Goal: Check status: Check status

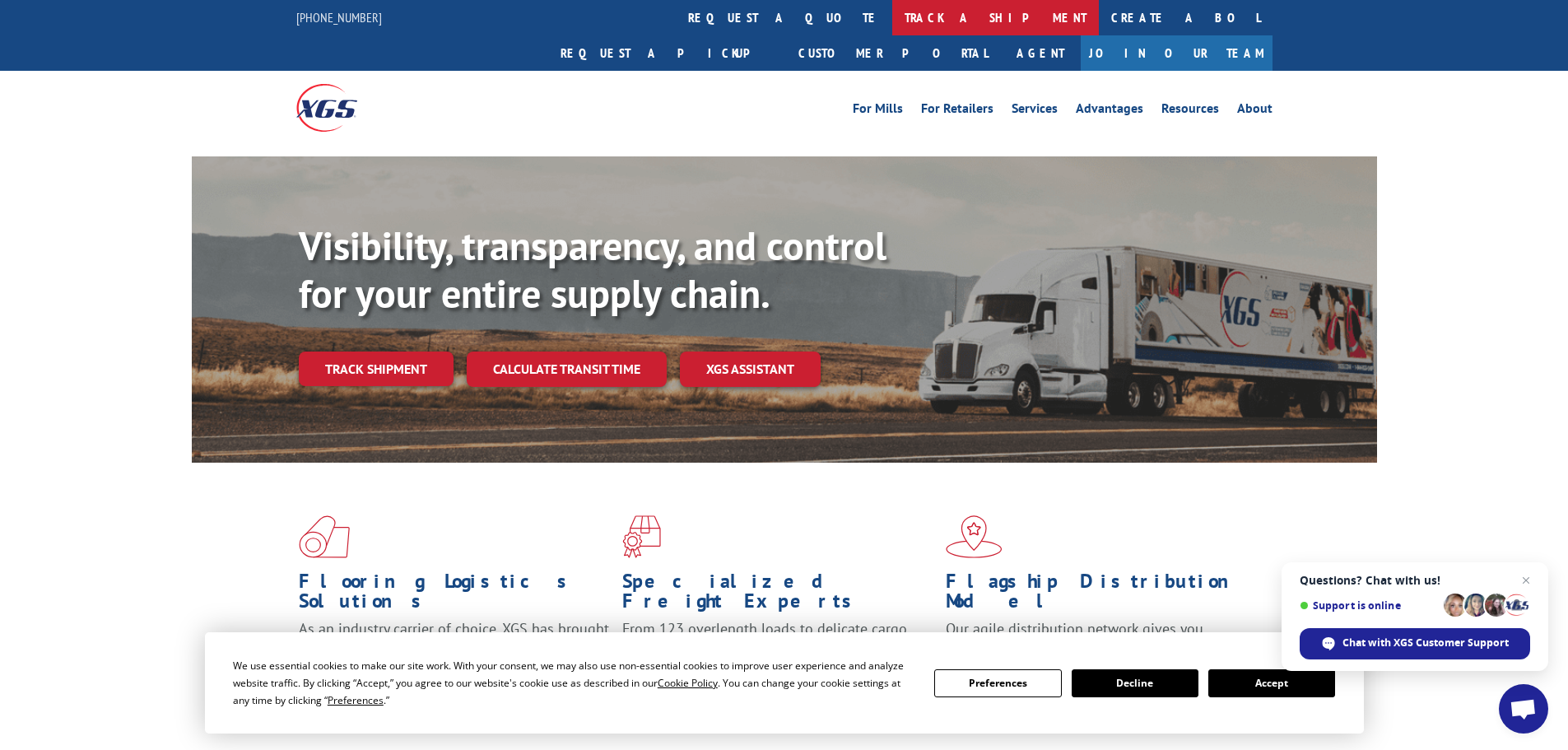
click at [893, 12] on link "track a shipment" at bounding box center [996, 17] width 207 height 35
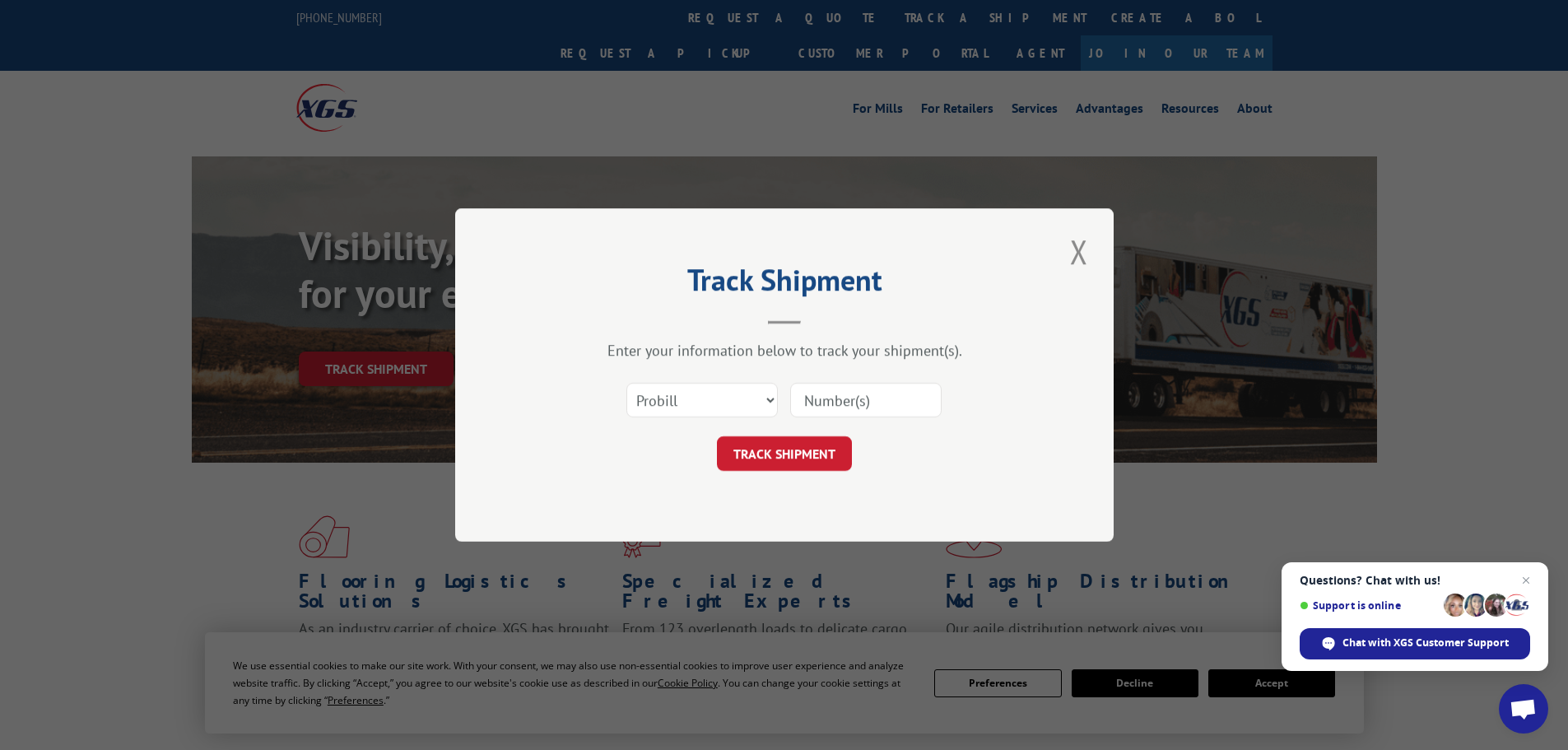
click at [821, 396] on input at bounding box center [866, 400] width 151 height 34
paste input "17460411"
type input "17460411"
click button "TRACK SHIPMENT" at bounding box center [784, 453] width 135 height 34
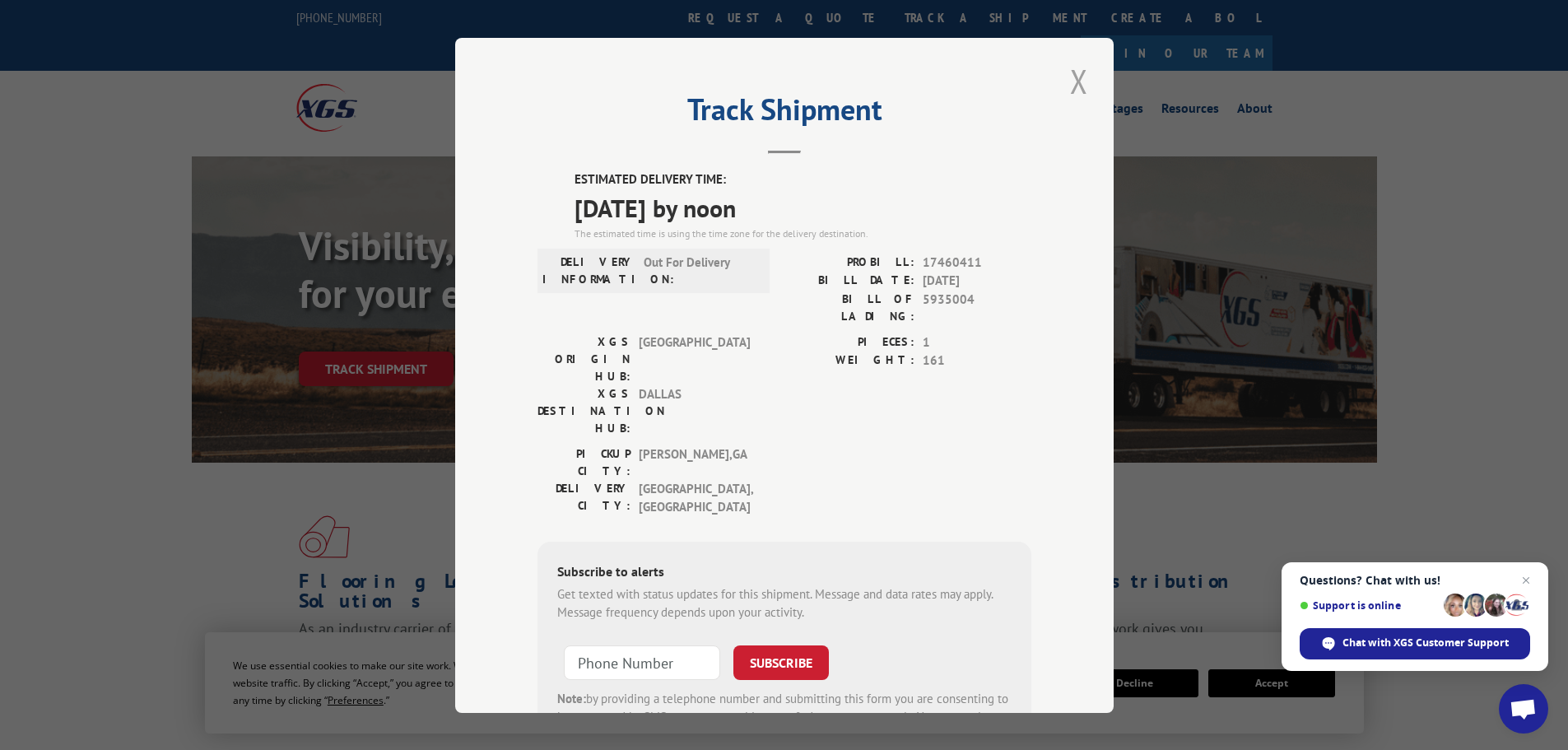
click at [1078, 81] on button "Close modal" at bounding box center [1078, 80] width 28 height 45
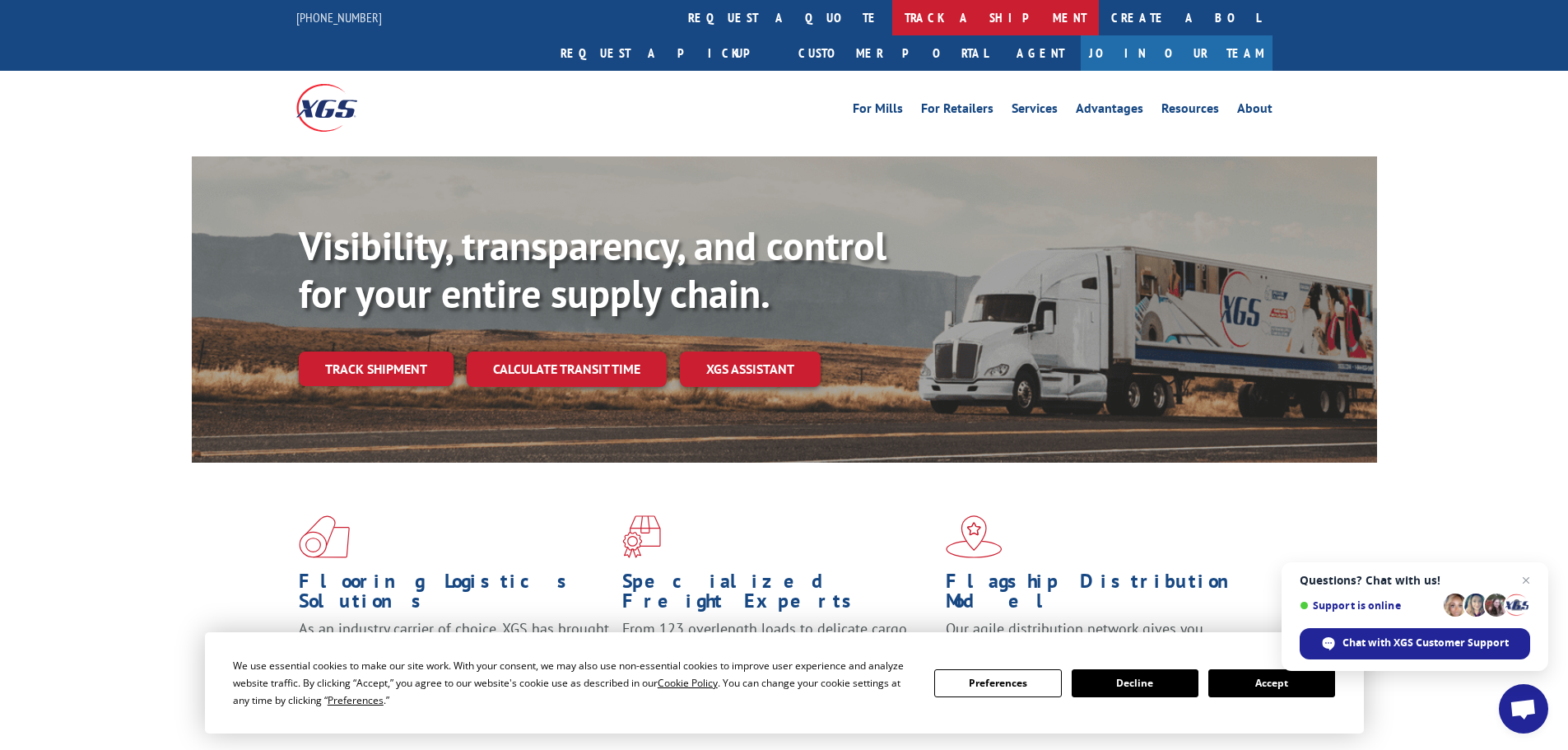
click at [893, 33] on link "track a shipment" at bounding box center [996, 17] width 207 height 35
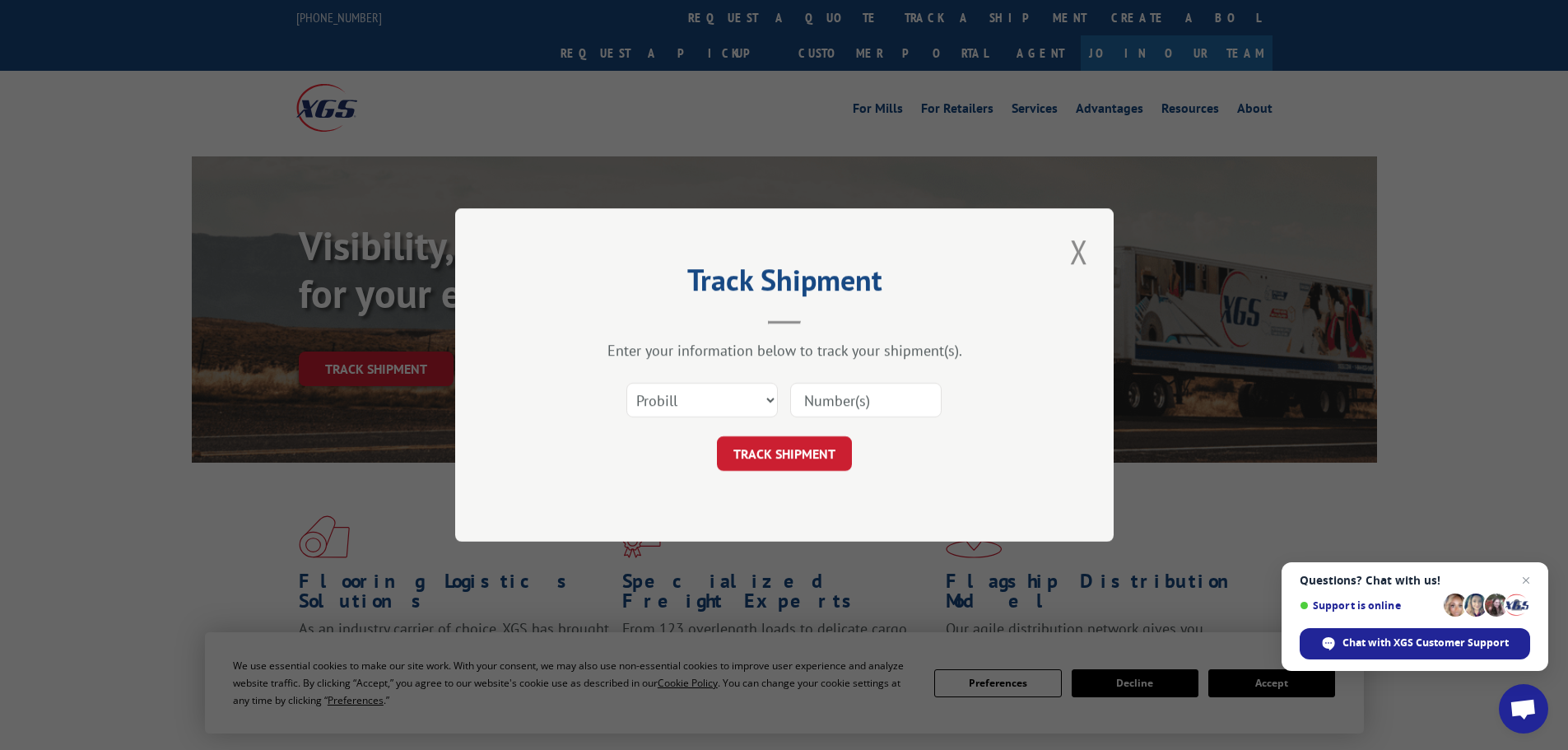
click at [875, 397] on input at bounding box center [866, 400] width 151 height 34
paste input "17461280"
type input "17461280"
click at [813, 452] on button "TRACK SHIPMENT" at bounding box center [784, 453] width 135 height 34
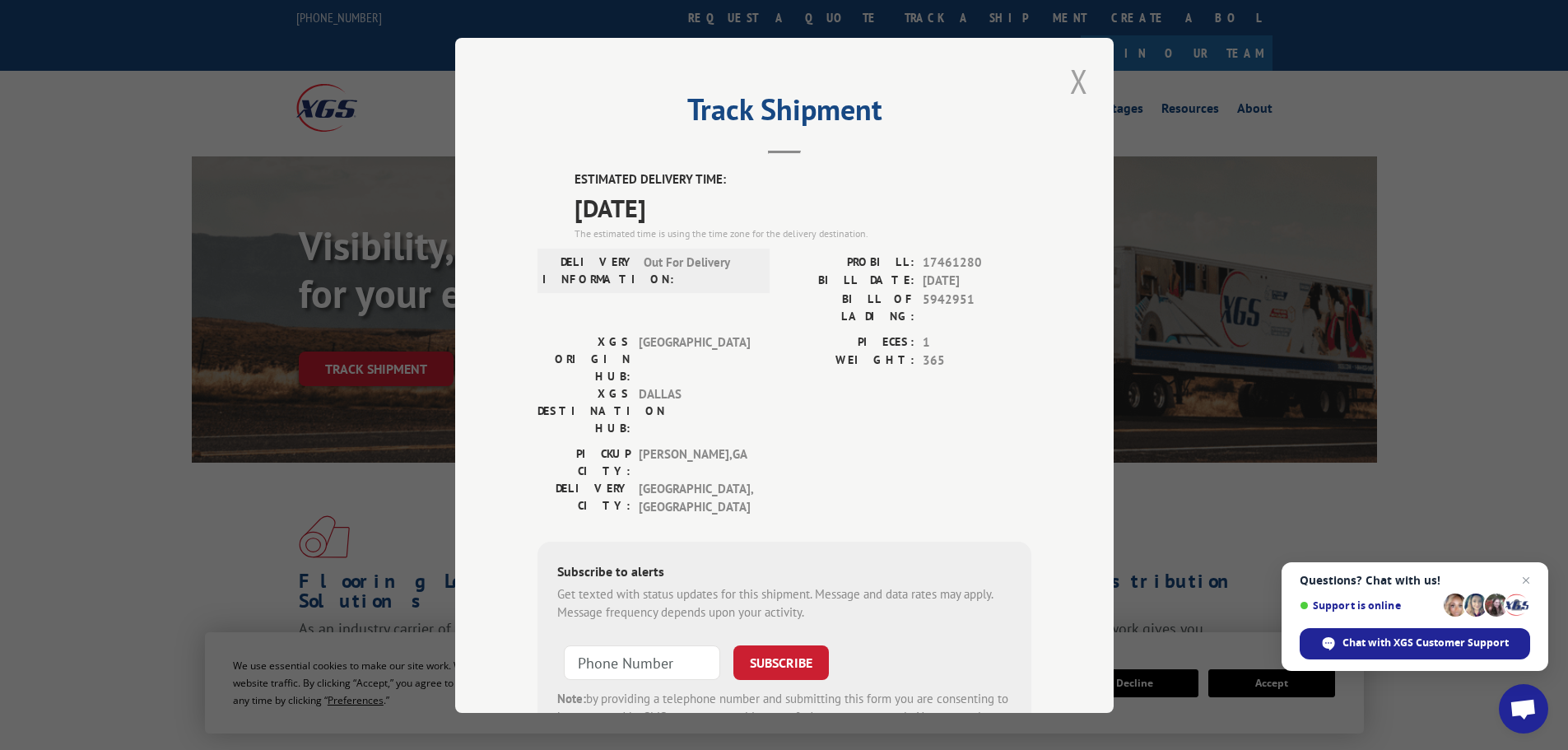
click at [1071, 80] on button "Close modal" at bounding box center [1078, 80] width 28 height 45
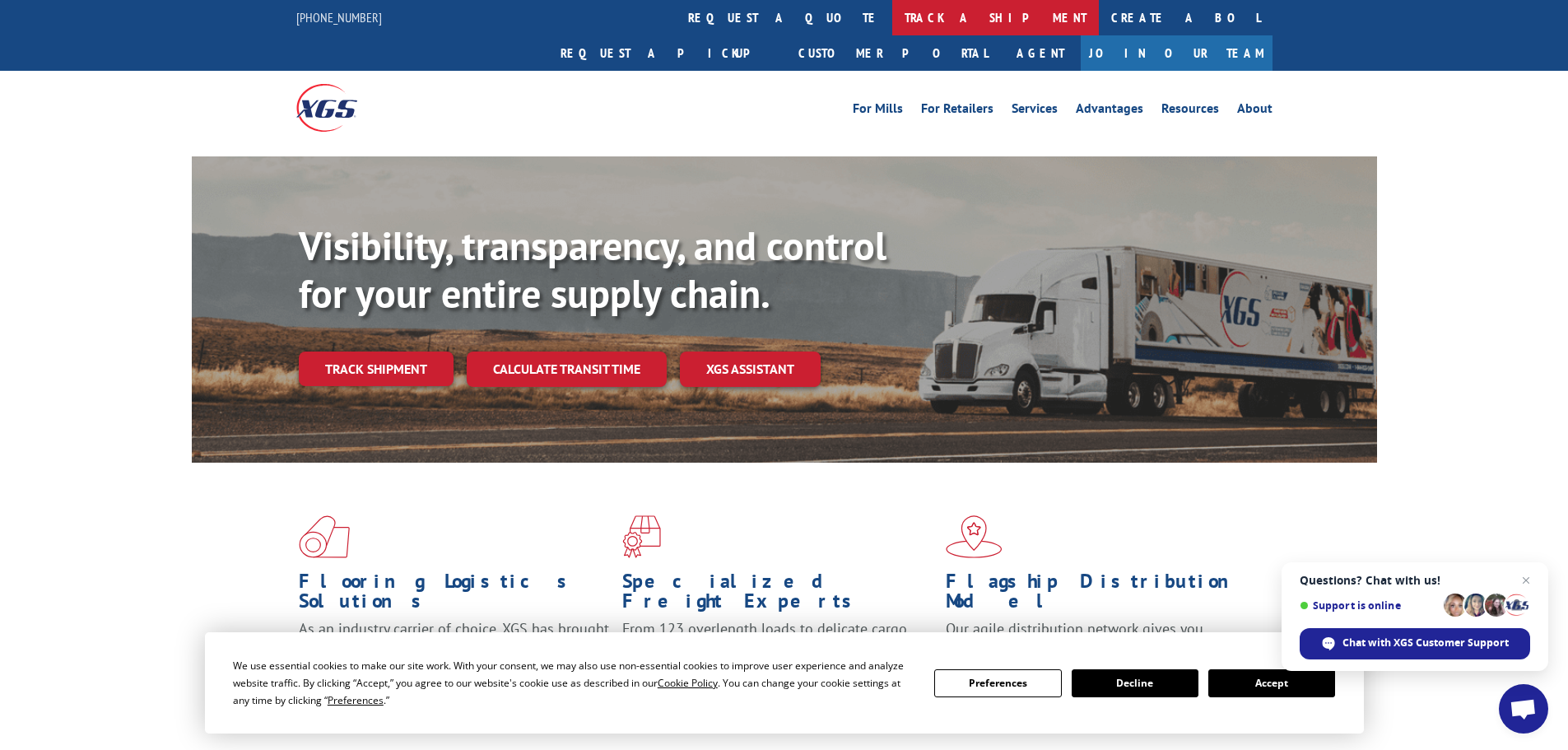
click at [893, 27] on link "track a shipment" at bounding box center [996, 17] width 207 height 35
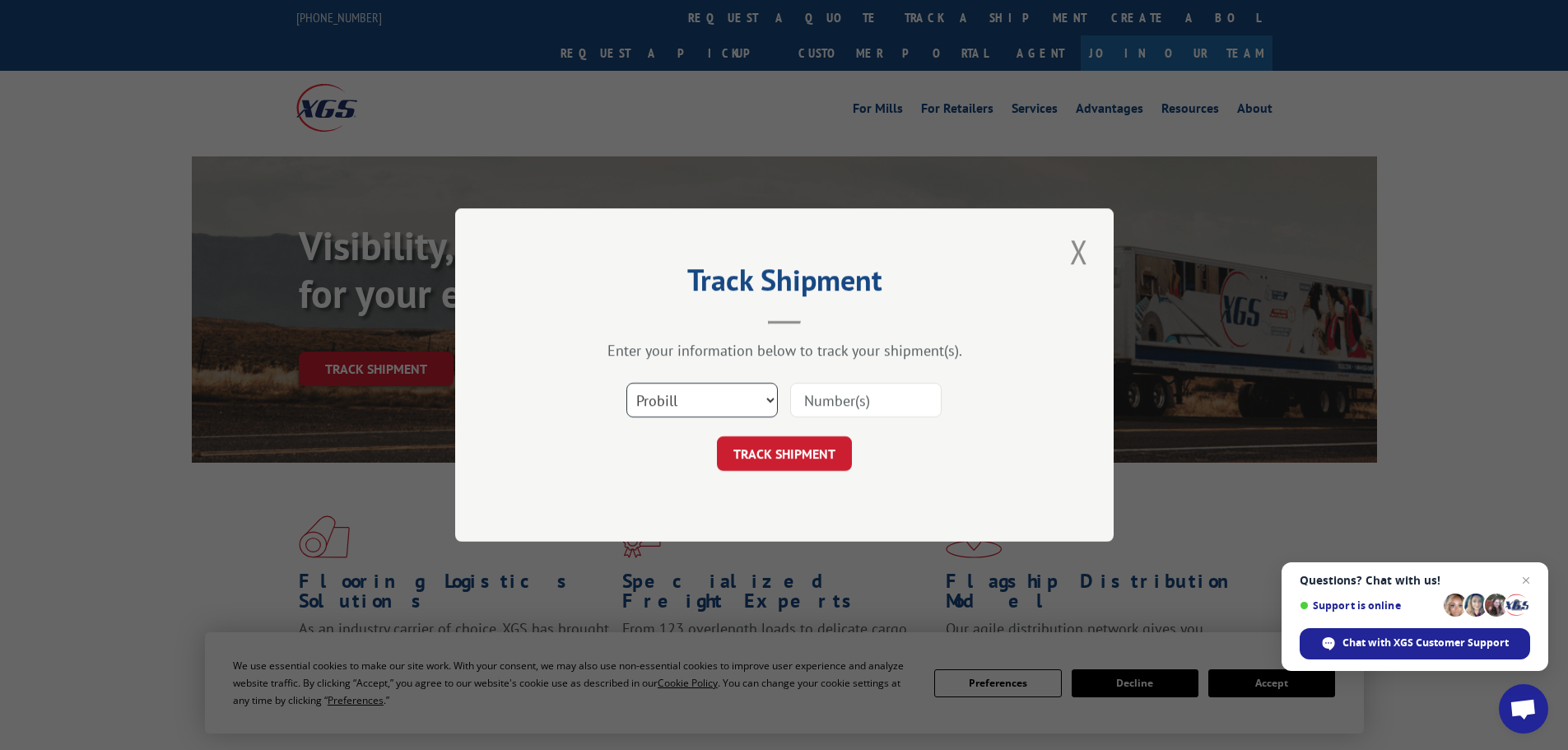
click at [687, 390] on select "Select category... Probill BOL PO" at bounding box center [702, 400] width 151 height 34
select select "bol"
click at [627, 383] on select "Select category... Probill BOL PO" at bounding box center [702, 400] width 151 height 34
click at [818, 414] on input at bounding box center [866, 400] width 151 height 34
paste input "419504"
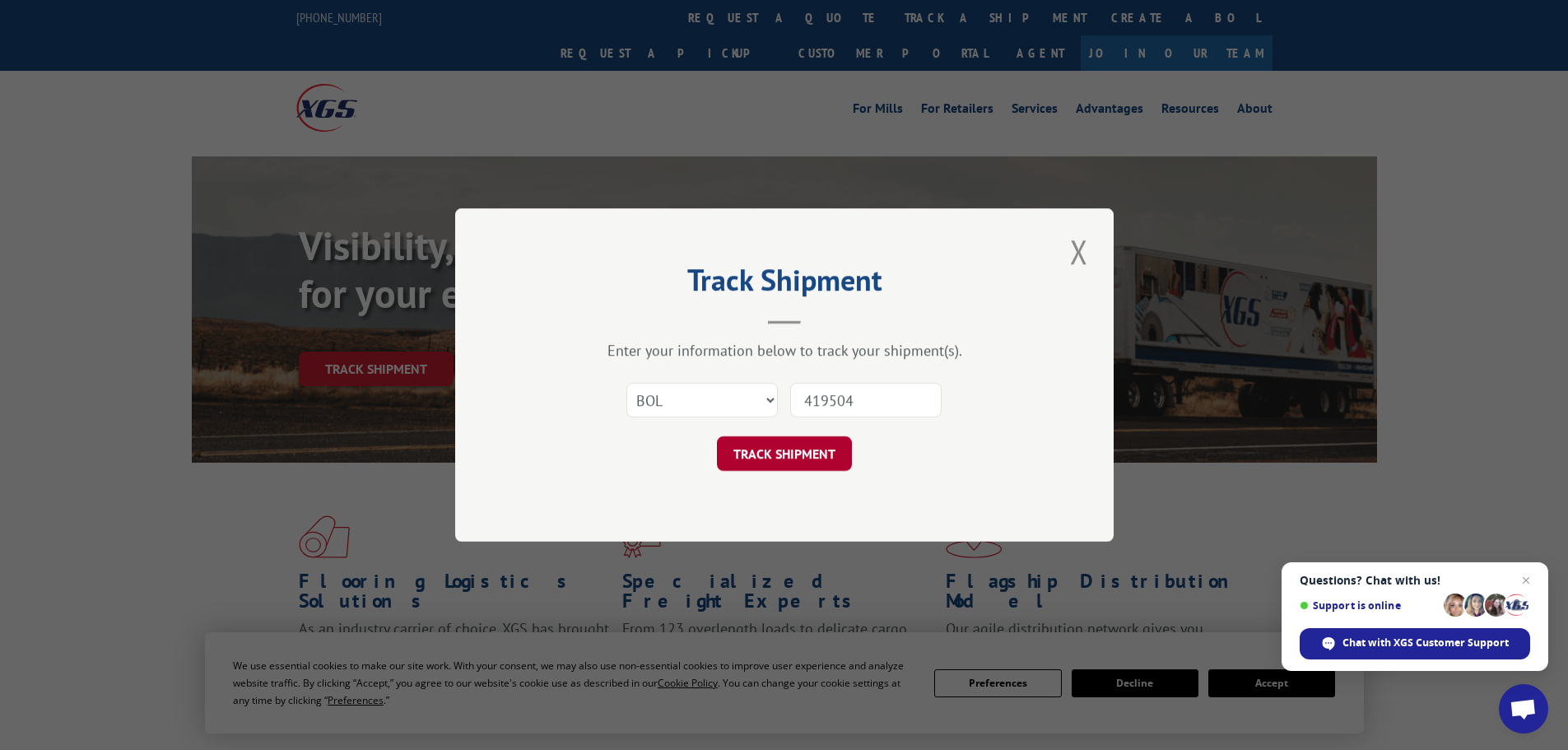
type input "419504"
click at [822, 443] on button "TRACK SHIPMENT" at bounding box center [784, 453] width 135 height 34
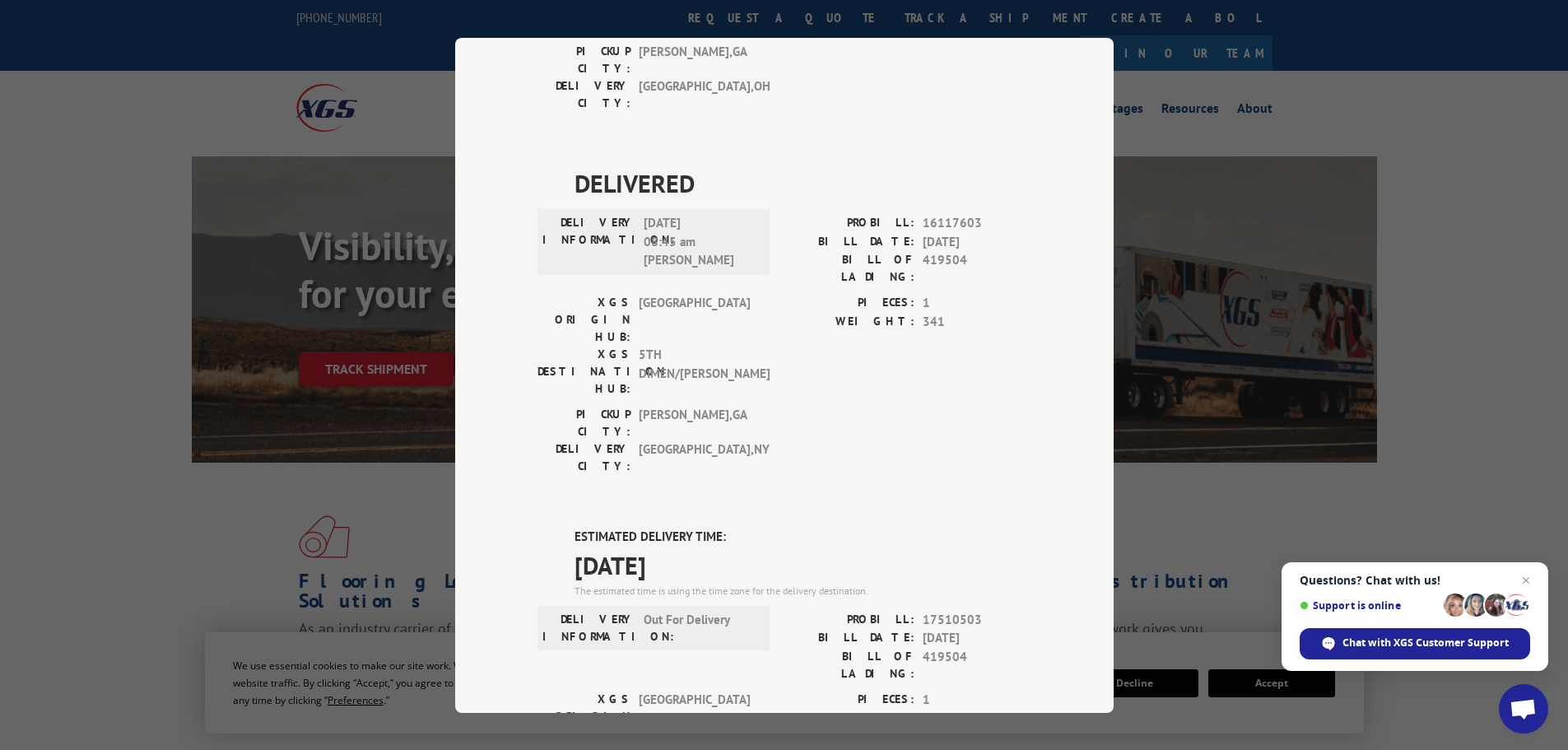
scroll to position [360, 0]
